Goal: Task Accomplishment & Management: Use online tool/utility

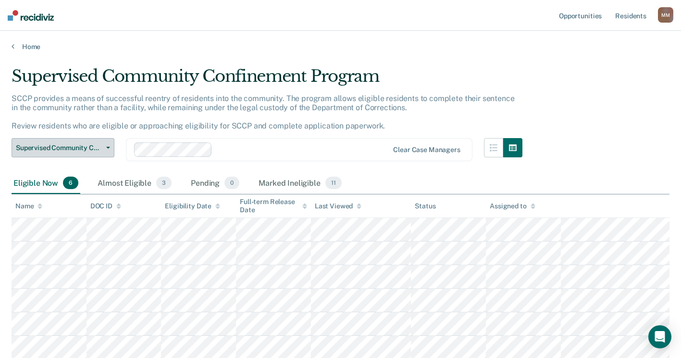
click at [112, 151] on button "Supervised Community Confinement Program" at bounding box center [63, 147] width 103 height 19
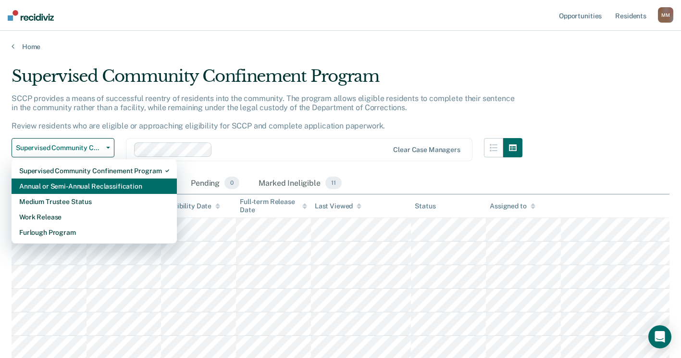
click at [101, 187] on div "Annual or Semi-Annual Reclassification" at bounding box center [94, 185] width 150 height 15
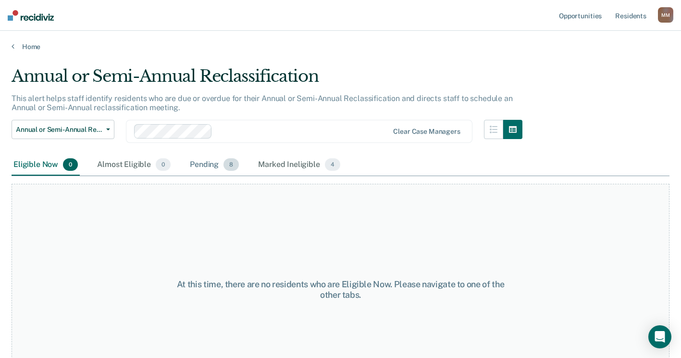
click at [211, 165] on div "Pending 8" at bounding box center [214, 164] width 53 height 21
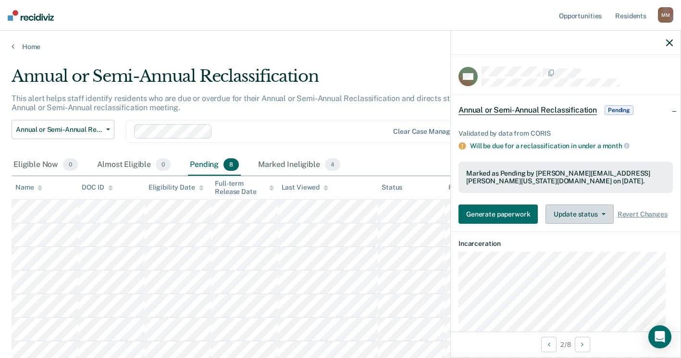
click at [579, 218] on button "Update status" at bounding box center [580, 213] width 68 height 19
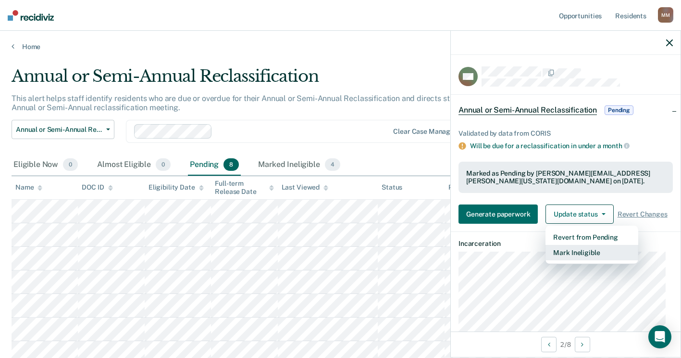
click at [574, 249] on button "Mark Ineligible" at bounding box center [592, 252] width 93 height 15
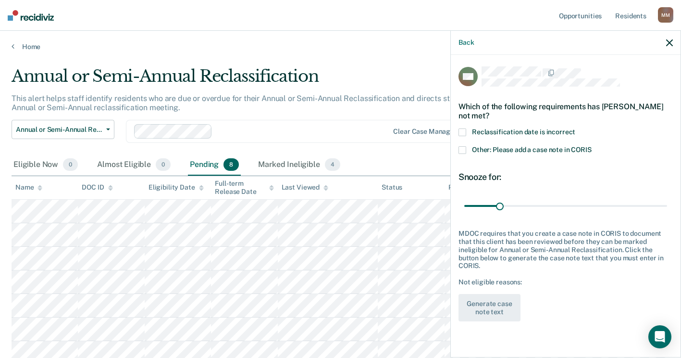
click at [466, 149] on label "Other: Please add a case note in CORIS" at bounding box center [566, 151] width 214 height 10
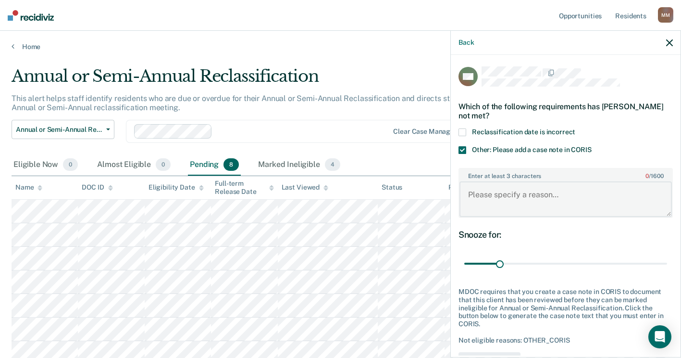
click at [487, 196] on textarea "Enter at least 3 characters 0 / 1600" at bounding box center [566, 199] width 212 height 36
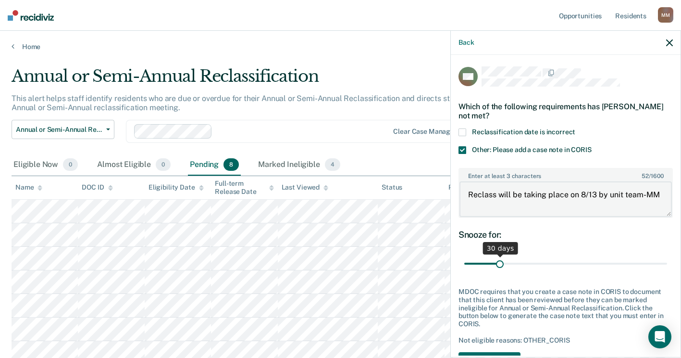
type textarea "Reclass will be taking place on 8/13 by unit team-MM"
drag, startPoint x: 498, startPoint y: 262, endPoint x: 688, endPoint y: 260, distance: 189.9
type input "180"
click at [667, 260] on input "range" at bounding box center [565, 263] width 203 height 17
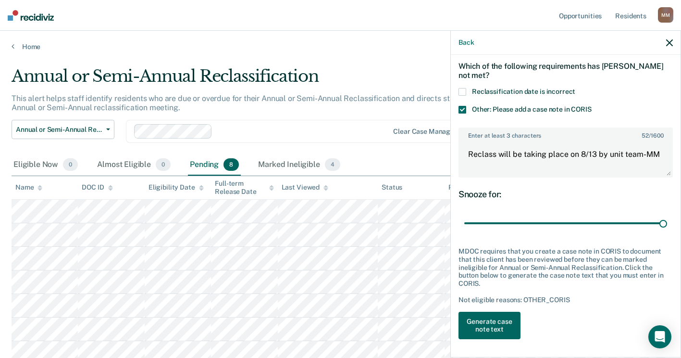
click at [504, 327] on button "Generate case note text" at bounding box center [490, 326] width 62 height 28
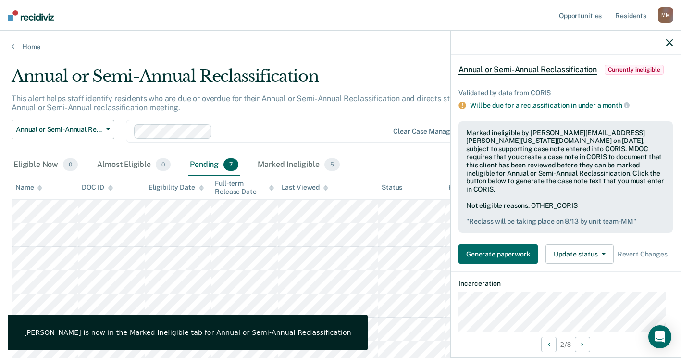
click at [672, 42] on icon "button" at bounding box center [669, 42] width 7 height 7
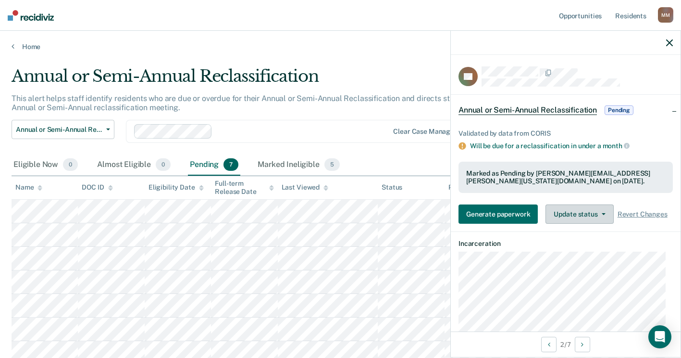
click at [593, 214] on button "Update status" at bounding box center [580, 213] width 68 height 19
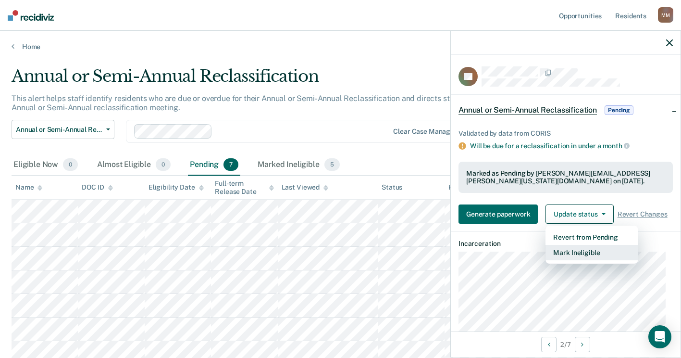
click at [586, 252] on button "Mark Ineligible" at bounding box center [592, 252] width 93 height 15
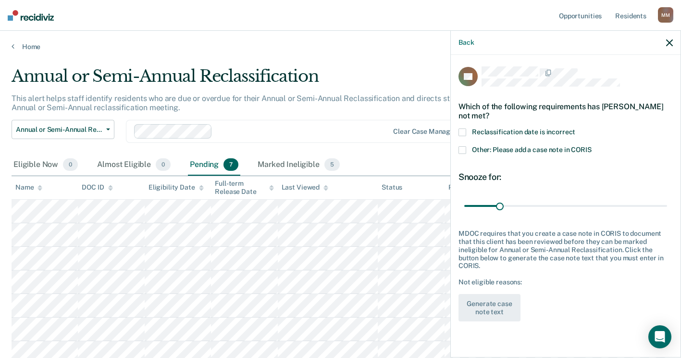
click at [460, 148] on span at bounding box center [463, 150] width 8 height 8
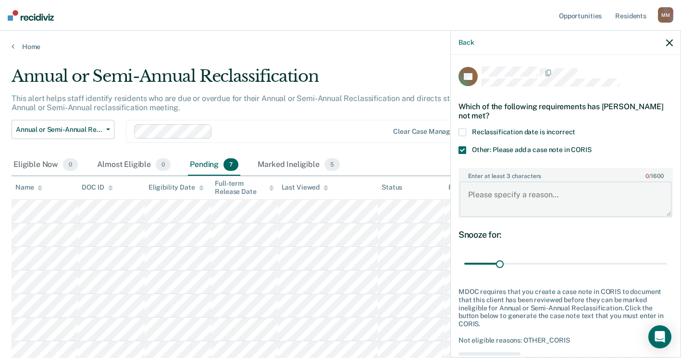
click at [489, 200] on textarea "Enter at least 3 characters 0 / 1600" at bounding box center [566, 199] width 212 height 36
type textarea "r"
drag, startPoint x: 486, startPoint y: 206, endPoint x: 462, endPoint y: 193, distance: 26.9
click at [462, 193] on textarea "Reclass will be taking place by unit team on 8/13-MM" at bounding box center [566, 199] width 212 height 36
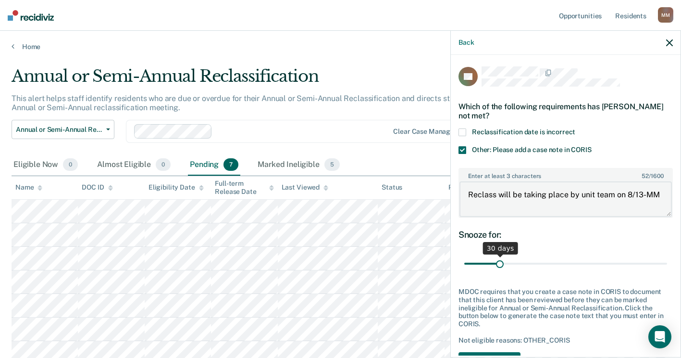
type textarea "Reclass will be taking place by unit team on 8/13-MM"
drag, startPoint x: 498, startPoint y: 258, endPoint x: 673, endPoint y: 267, distance: 175.2
click at [576, 265] on input "range" at bounding box center [565, 263] width 203 height 17
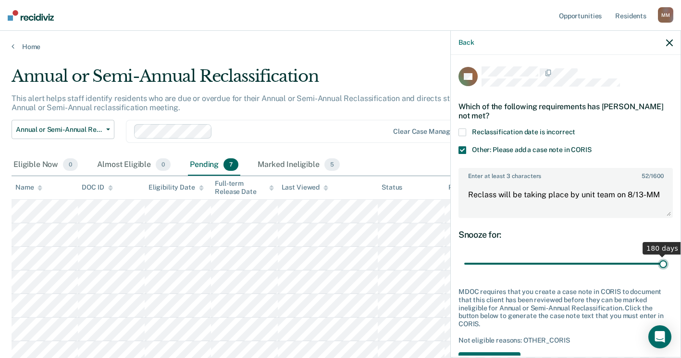
drag, startPoint x: 575, startPoint y: 262, endPoint x: 690, endPoint y: 264, distance: 114.9
type input "180"
click at [667, 264] on input "range" at bounding box center [565, 263] width 203 height 17
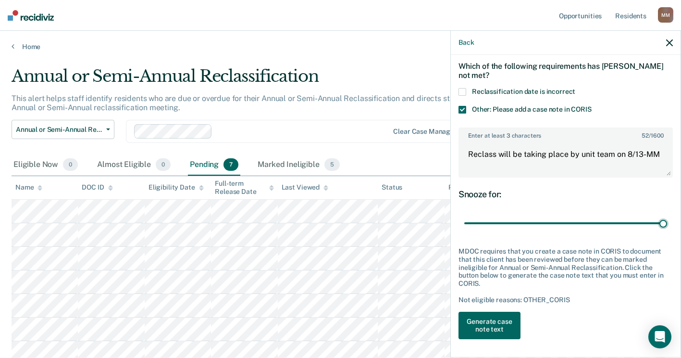
click at [491, 316] on button "Generate case note text" at bounding box center [490, 326] width 62 height 28
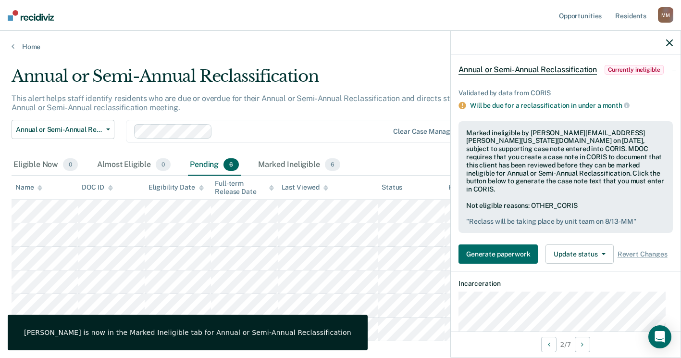
click at [669, 43] on icon "button" at bounding box center [669, 42] width 7 height 7
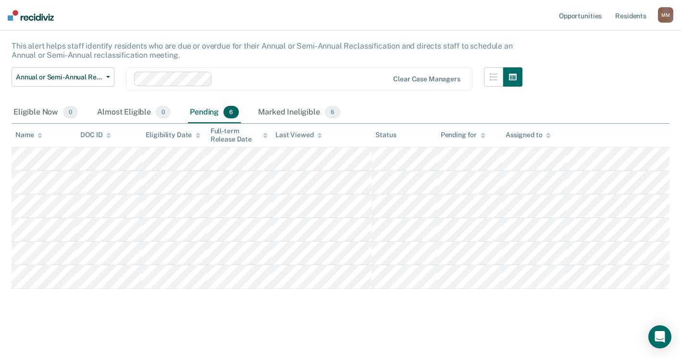
scroll to position [0, 0]
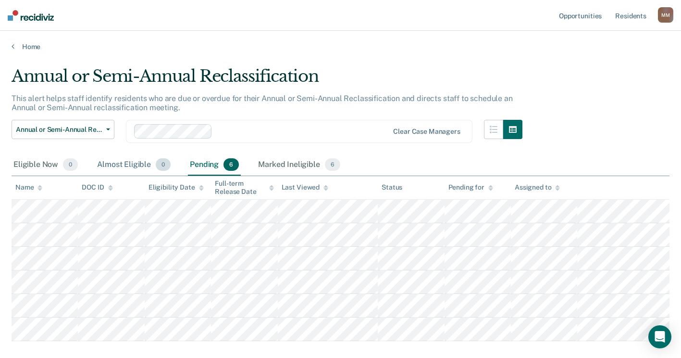
click at [132, 167] on div "Almost Eligible 0" at bounding box center [133, 164] width 77 height 21
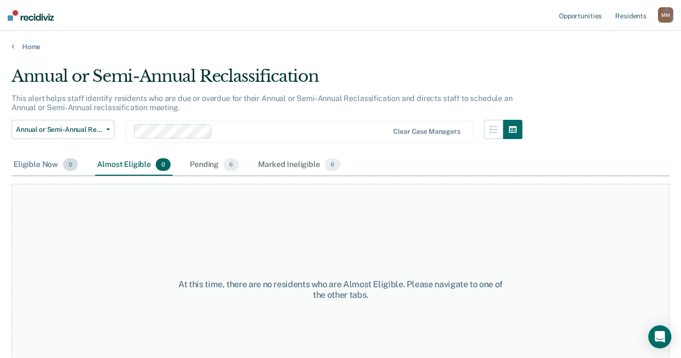
click at [34, 159] on div "Eligible Now 0" at bounding box center [46, 164] width 68 height 21
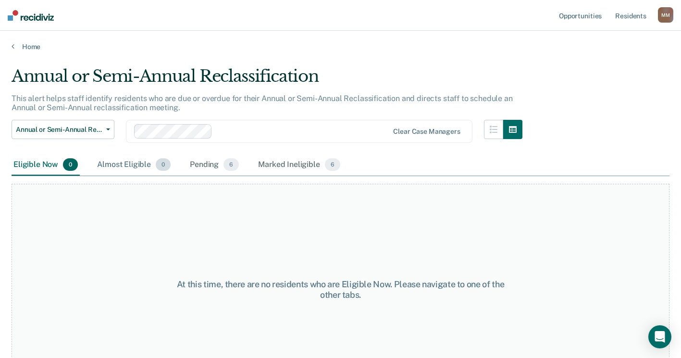
click at [110, 167] on div "Almost Eligible 0" at bounding box center [133, 164] width 77 height 21
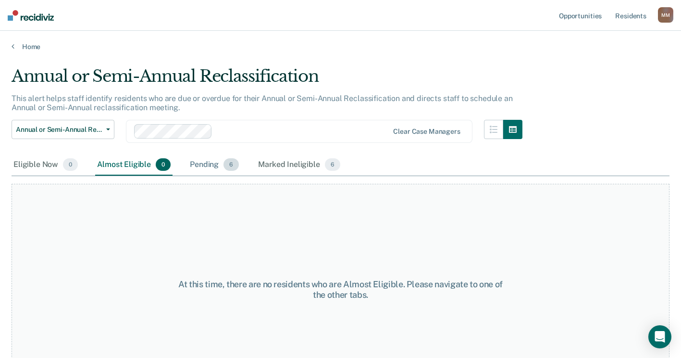
click at [215, 169] on div "Pending 6" at bounding box center [214, 164] width 53 height 21
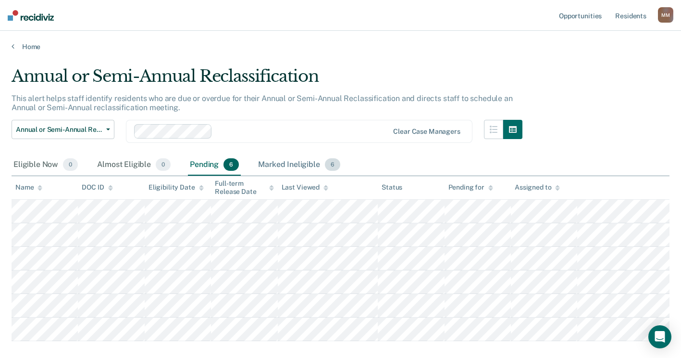
click at [299, 162] on div "Marked Ineligible 6" at bounding box center [299, 164] width 86 height 21
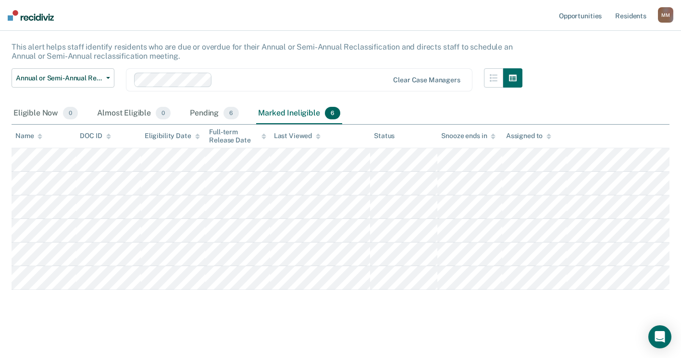
scroll to position [52, 0]
click at [213, 114] on div "Pending 6" at bounding box center [214, 112] width 53 height 21
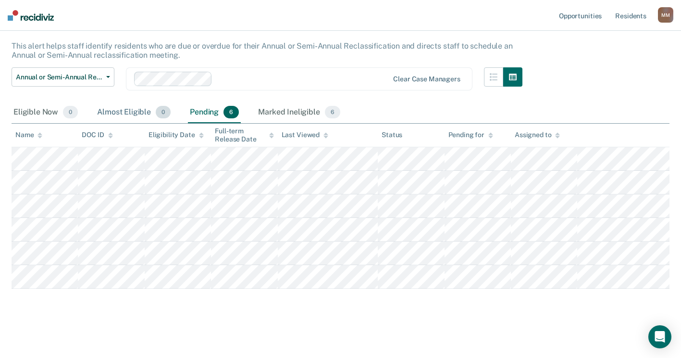
click at [128, 109] on div "Almost Eligible 0" at bounding box center [133, 112] width 77 height 21
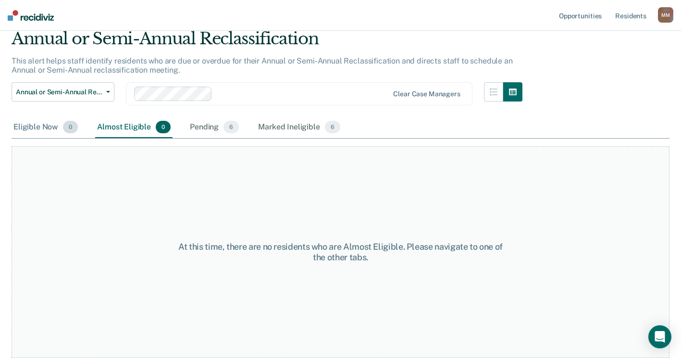
click at [22, 127] on div "Eligible Now 0" at bounding box center [46, 127] width 68 height 21
